Goal: Navigation & Orientation: Find specific page/section

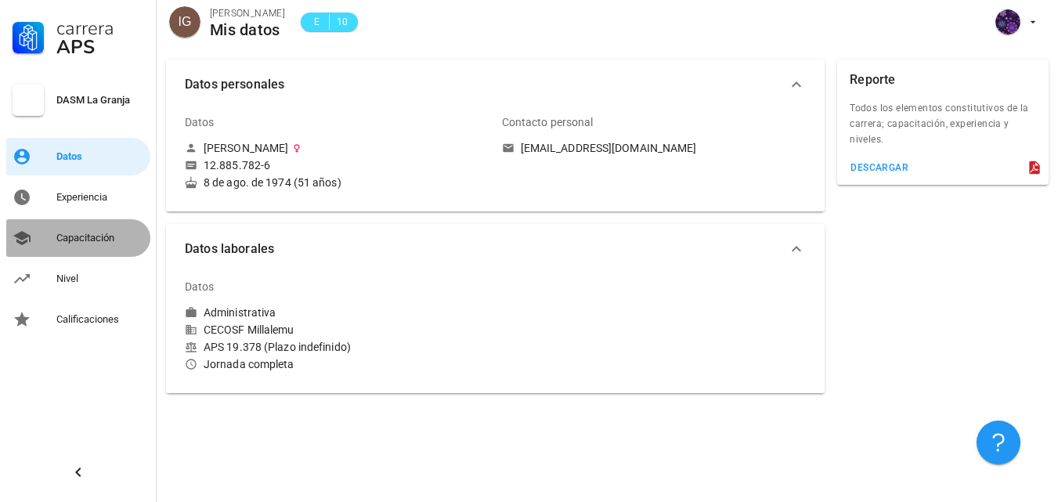
click at [80, 231] on div "Capacitación" at bounding box center [100, 238] width 88 height 25
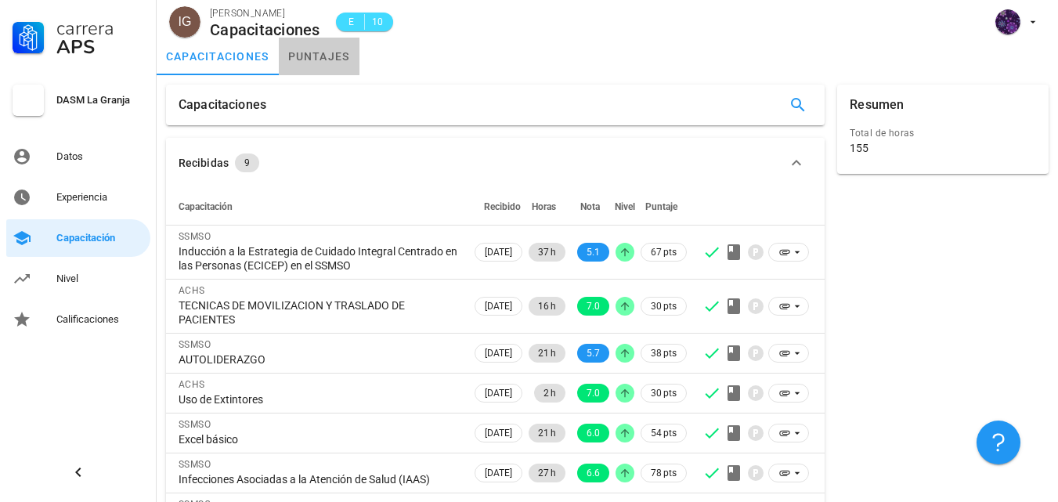
click at [327, 64] on link "puntajes" at bounding box center [319, 57] width 81 height 38
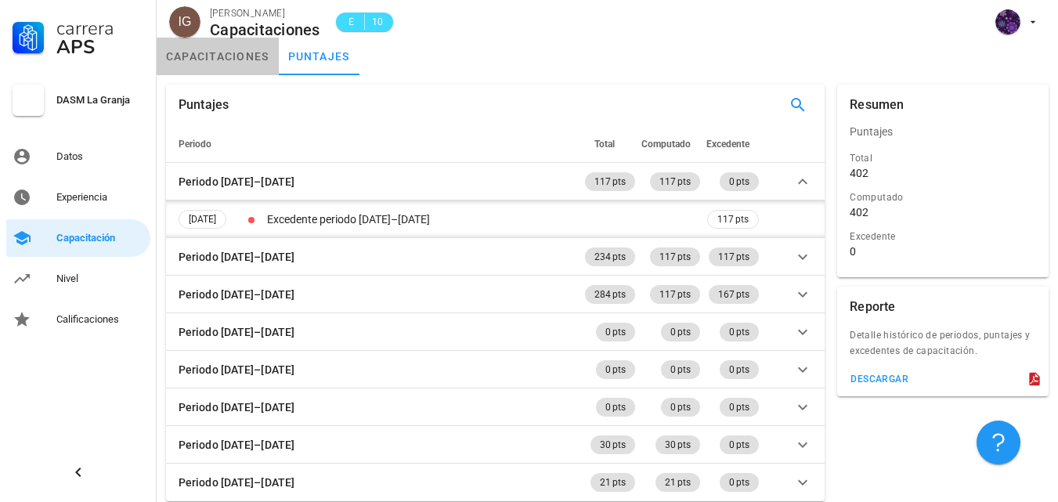
click at [222, 52] on link "capacitaciones" at bounding box center [218, 57] width 122 height 38
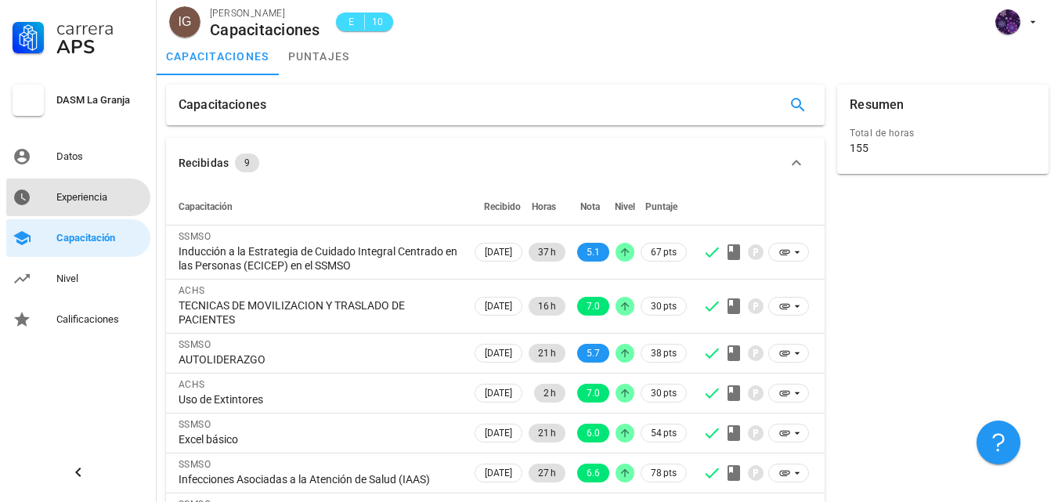
click at [67, 193] on div "Experiencia" at bounding box center [100, 197] width 88 height 13
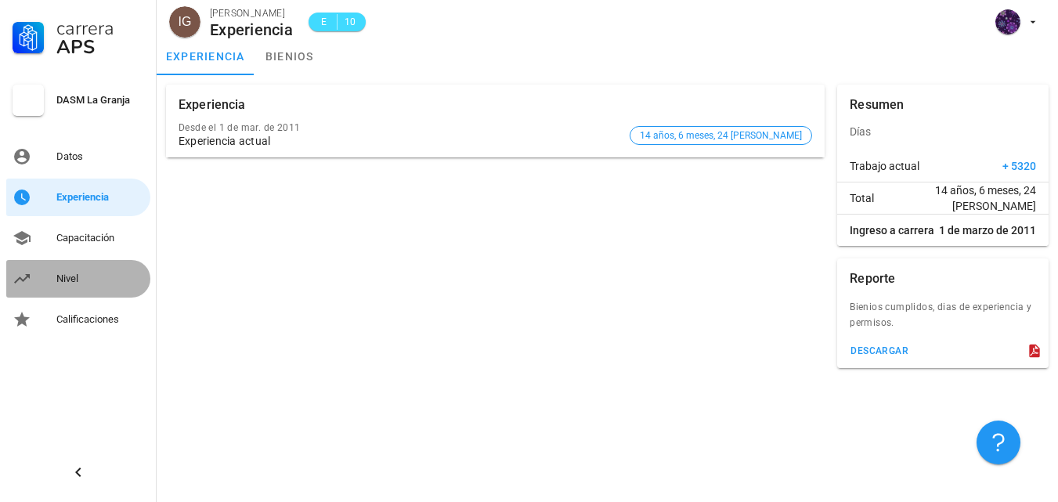
click at [67, 277] on div "Nivel" at bounding box center [100, 279] width 88 height 13
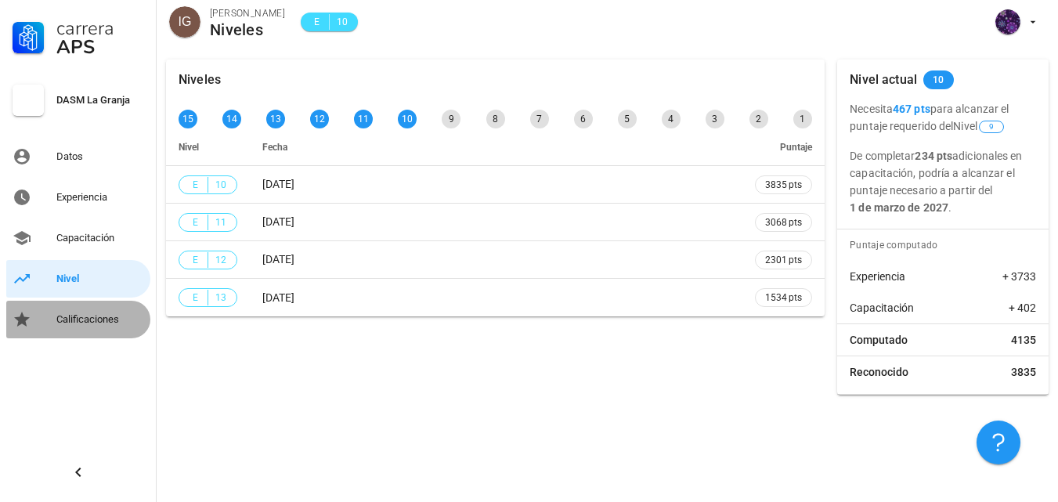
click at [110, 323] on div "Calificaciones" at bounding box center [100, 319] width 88 height 13
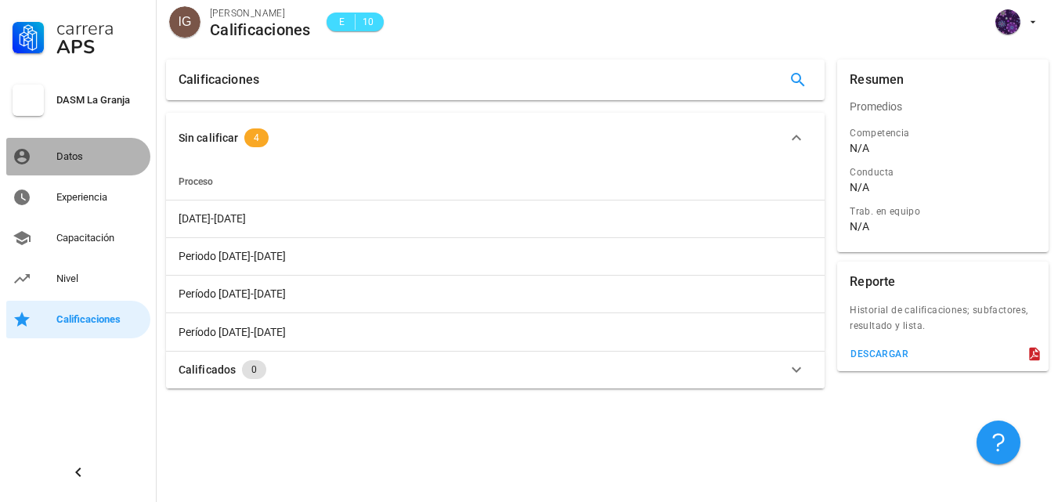
click at [66, 151] on div "Datos" at bounding box center [100, 156] width 88 height 13
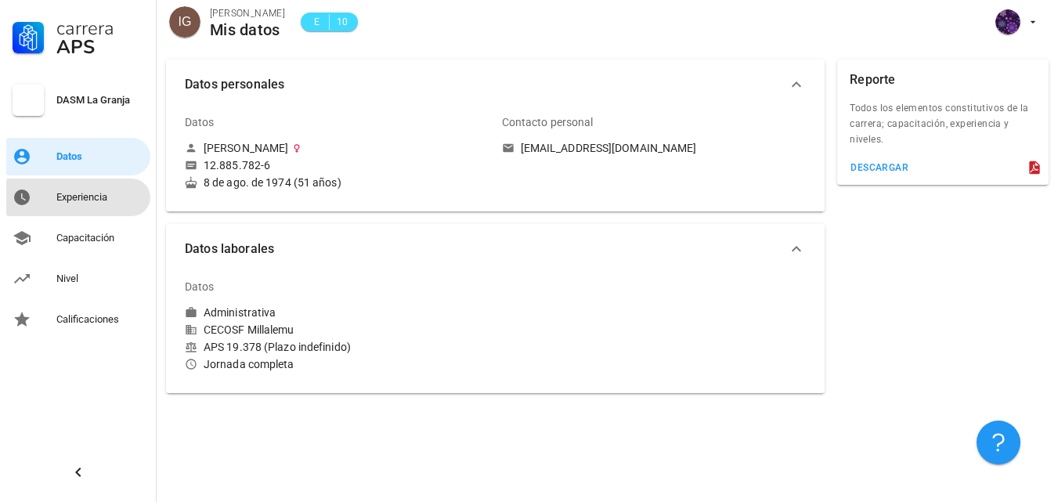
click at [93, 193] on div "Experiencia" at bounding box center [100, 197] width 88 height 13
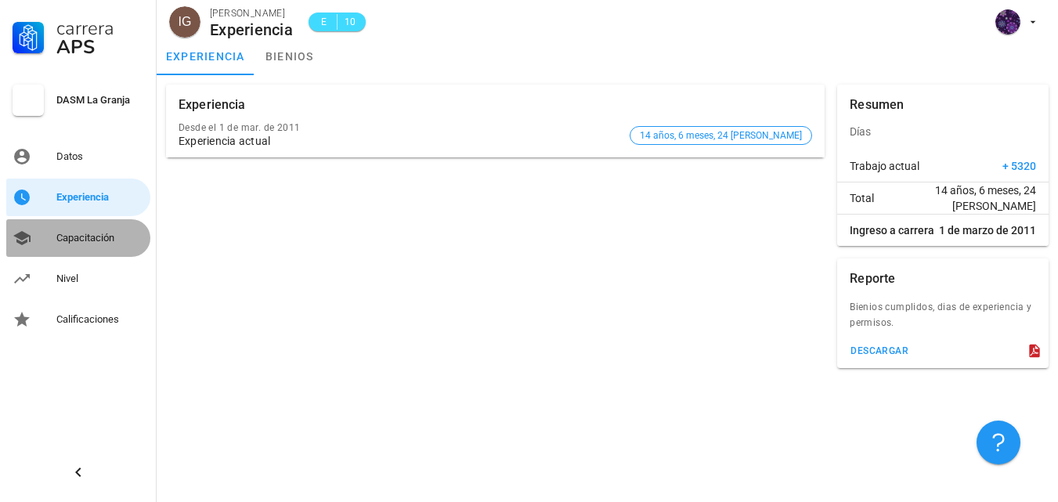
click at [111, 239] on div "Capacitación" at bounding box center [100, 238] width 88 height 13
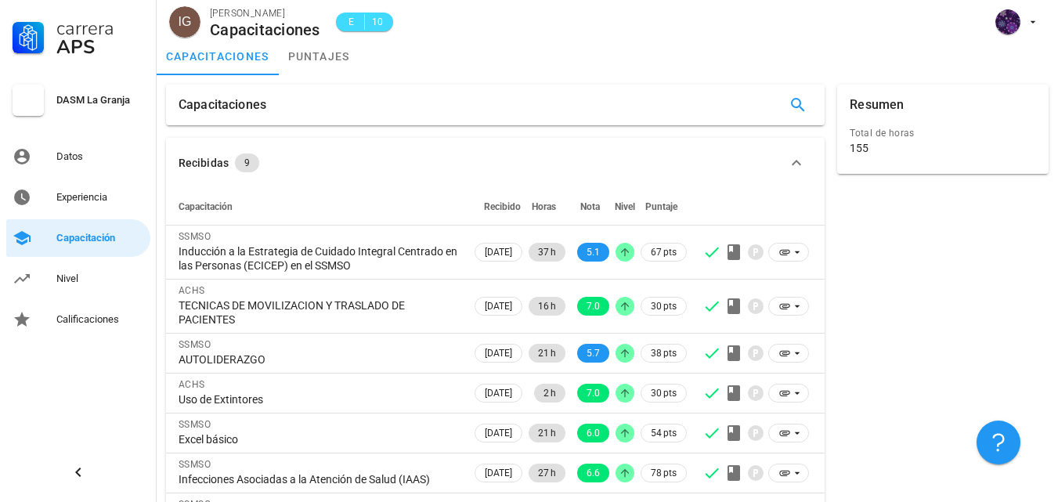
click at [457, 103] on div "Capacitaciones" at bounding box center [495, 105] width 659 height 41
click at [936, 291] on div "Resumen Total de horas 155" at bounding box center [943, 355] width 224 height 554
click at [68, 387] on div "Carrera APS DASM La Granja Datos Experiencia Capacitación Nivel Calificaciones" at bounding box center [78, 251] width 157 height 502
click at [74, 275] on div "Nivel" at bounding box center [100, 279] width 88 height 13
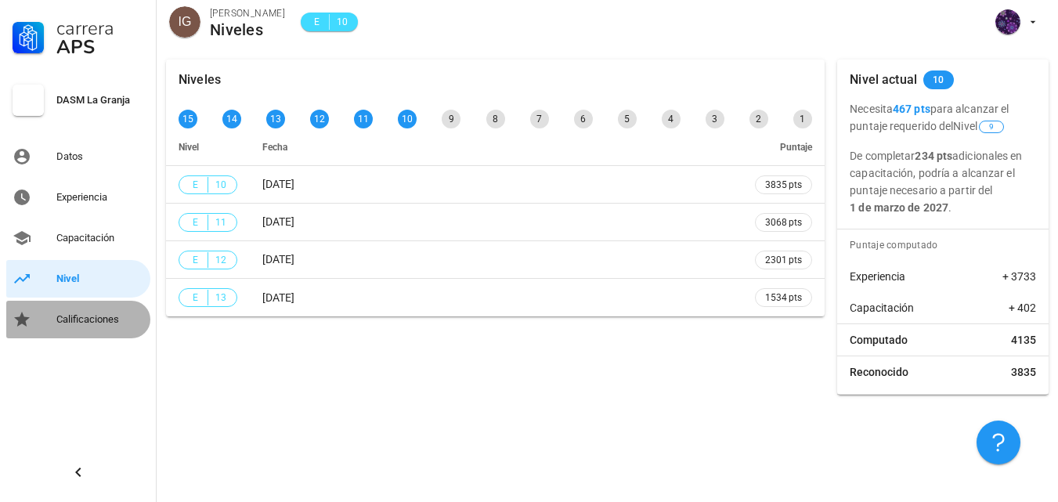
click at [89, 326] on div "Calificaciones" at bounding box center [100, 319] width 88 height 25
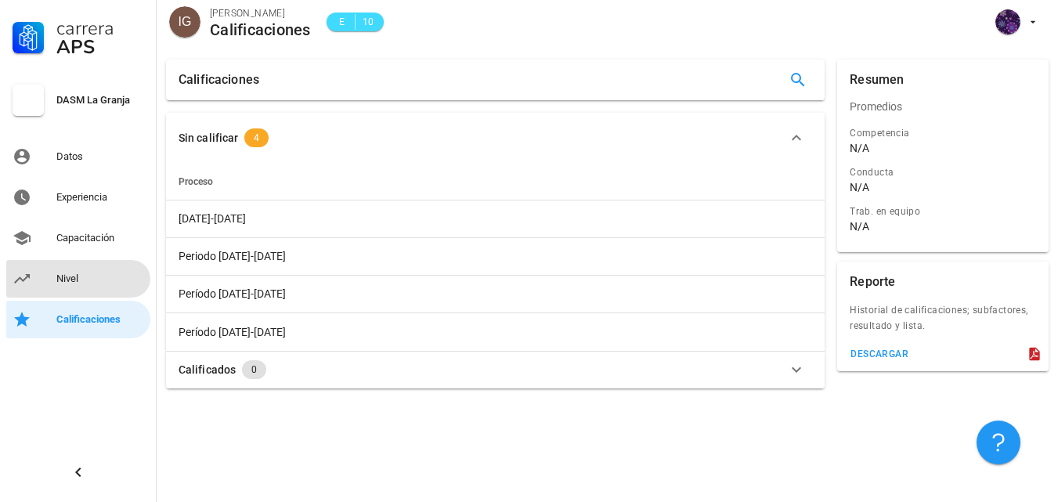
click at [74, 280] on div "Nivel" at bounding box center [100, 279] width 88 height 13
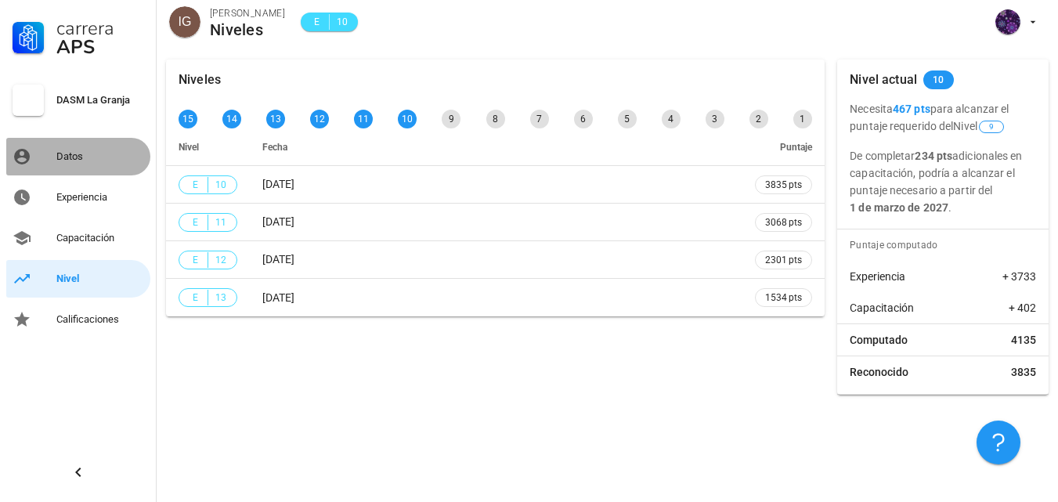
click at [74, 154] on div "Datos" at bounding box center [100, 156] width 88 height 13
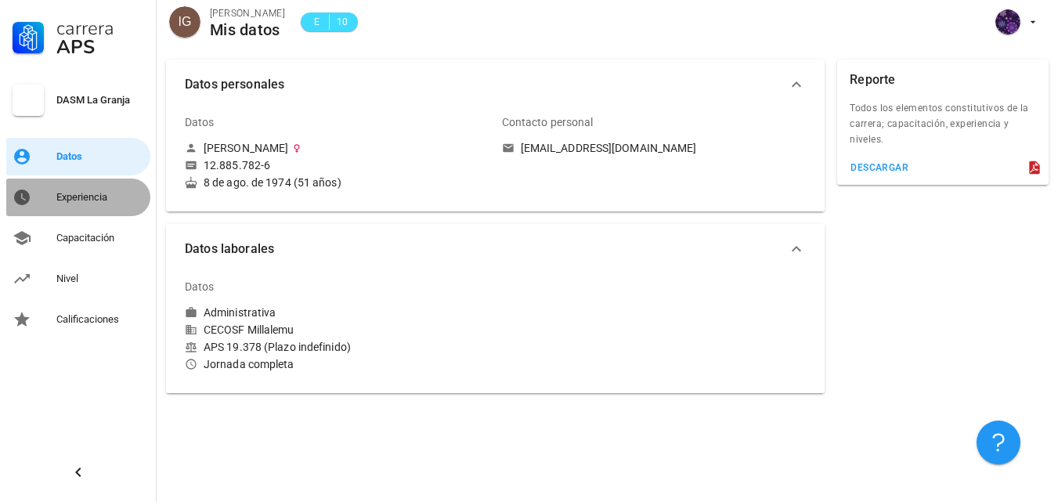
click at [71, 193] on div "Experiencia" at bounding box center [100, 197] width 88 height 13
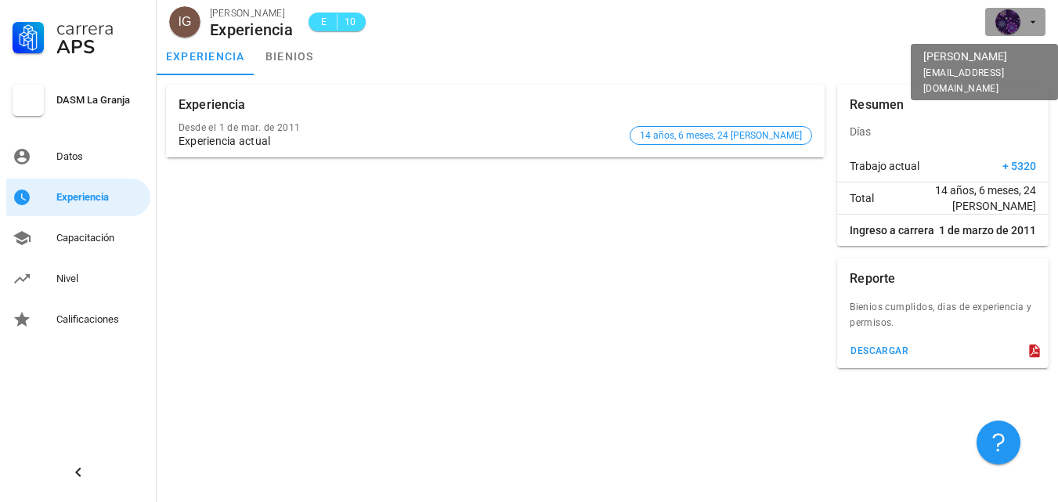
click at [1034, 16] on icon "button" at bounding box center [1033, 22] width 13 height 13
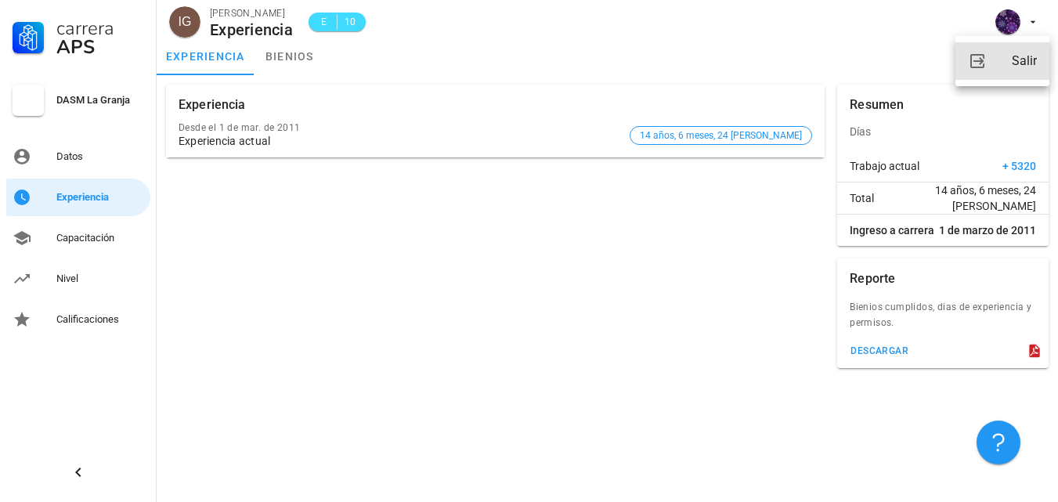
click at [1010, 56] on link "Salir" at bounding box center [1002, 61] width 94 height 38
